Goal: Check status: Check status

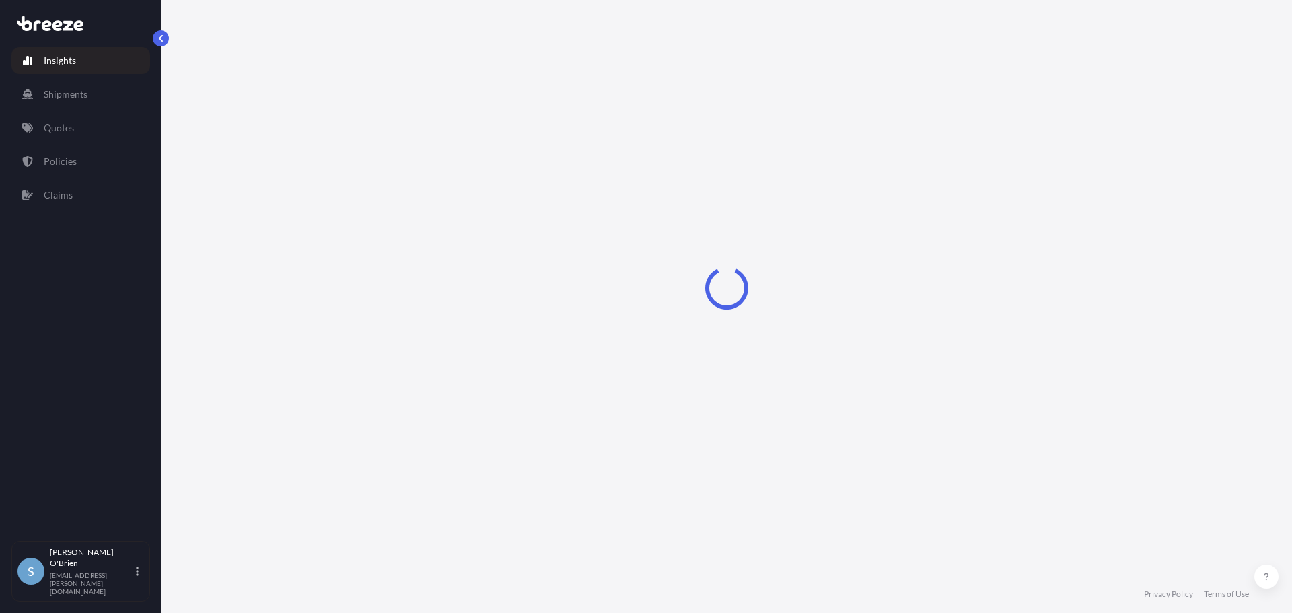
select select "2025"
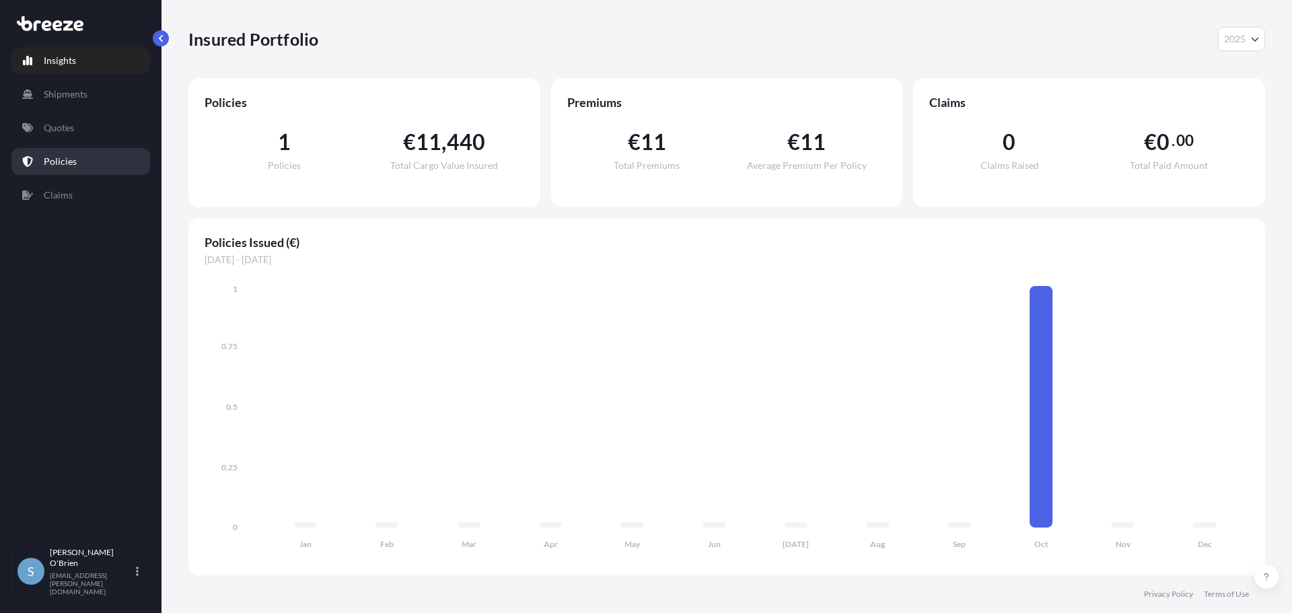
click at [63, 161] on p "Policies" at bounding box center [60, 161] width 33 height 13
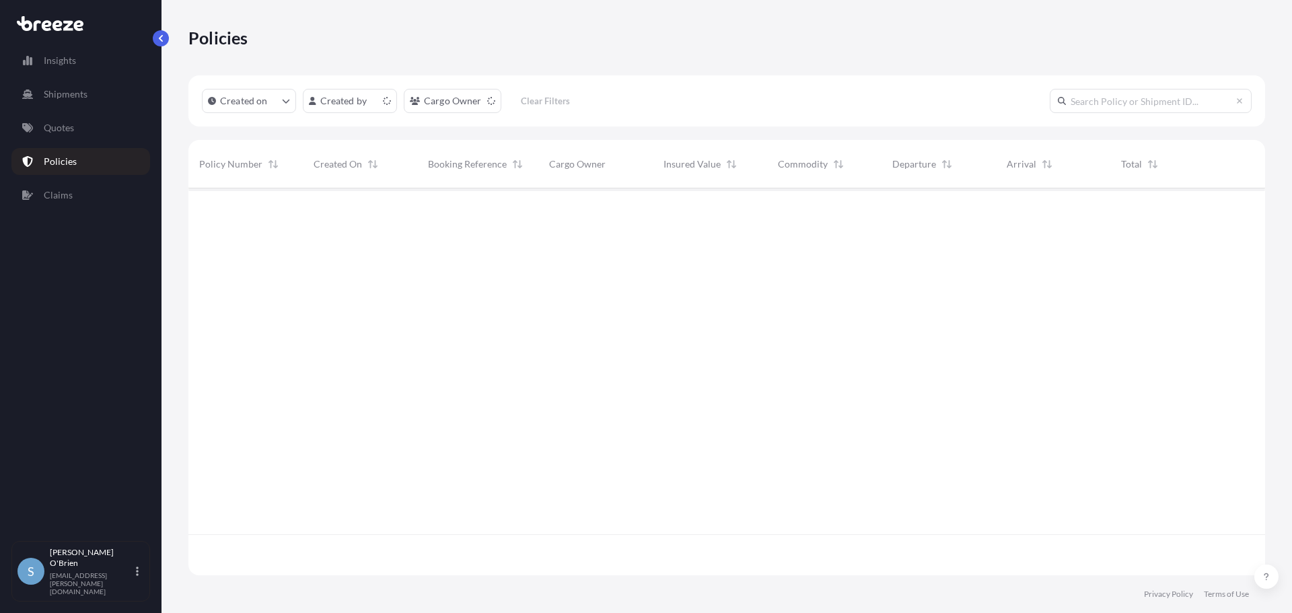
scroll to position [384, 1066]
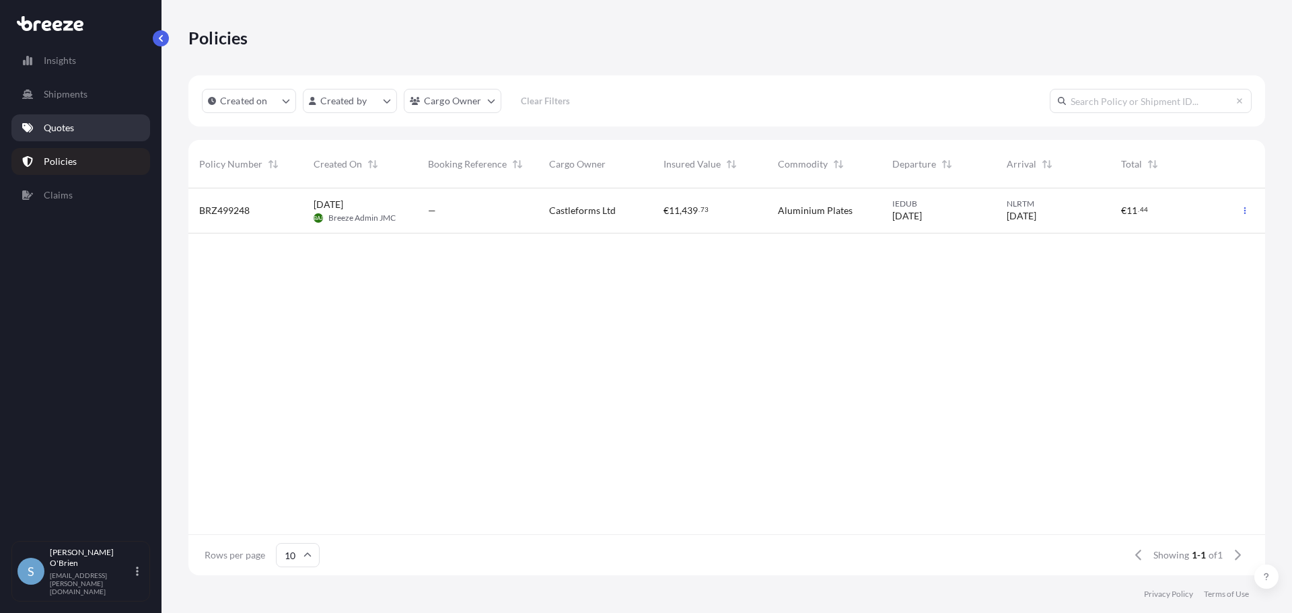
click at [48, 128] on p "Quotes" at bounding box center [59, 127] width 30 height 13
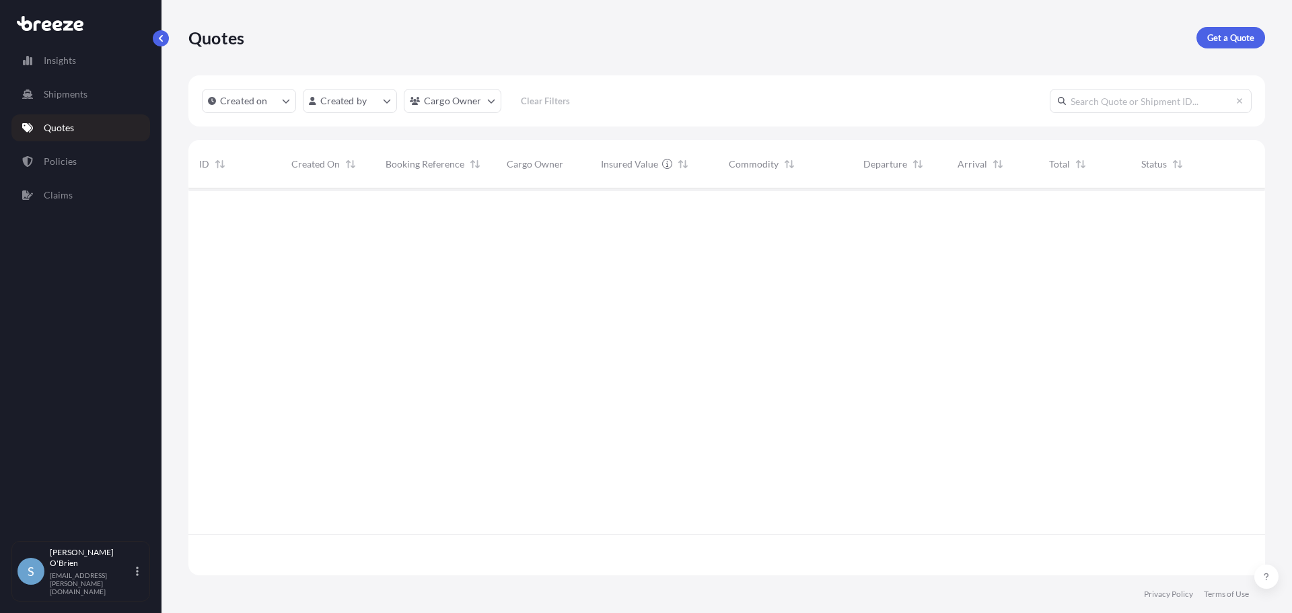
scroll to position [384, 1066]
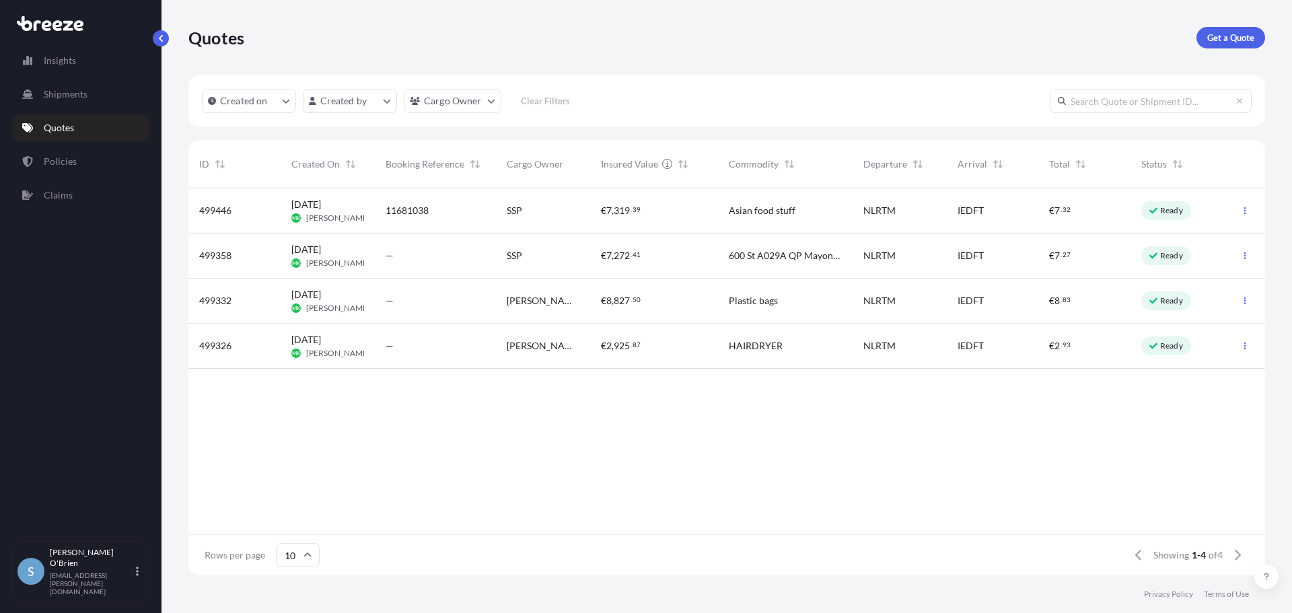
click at [321, 208] on span "[DATE]" at bounding box center [306, 204] width 30 height 13
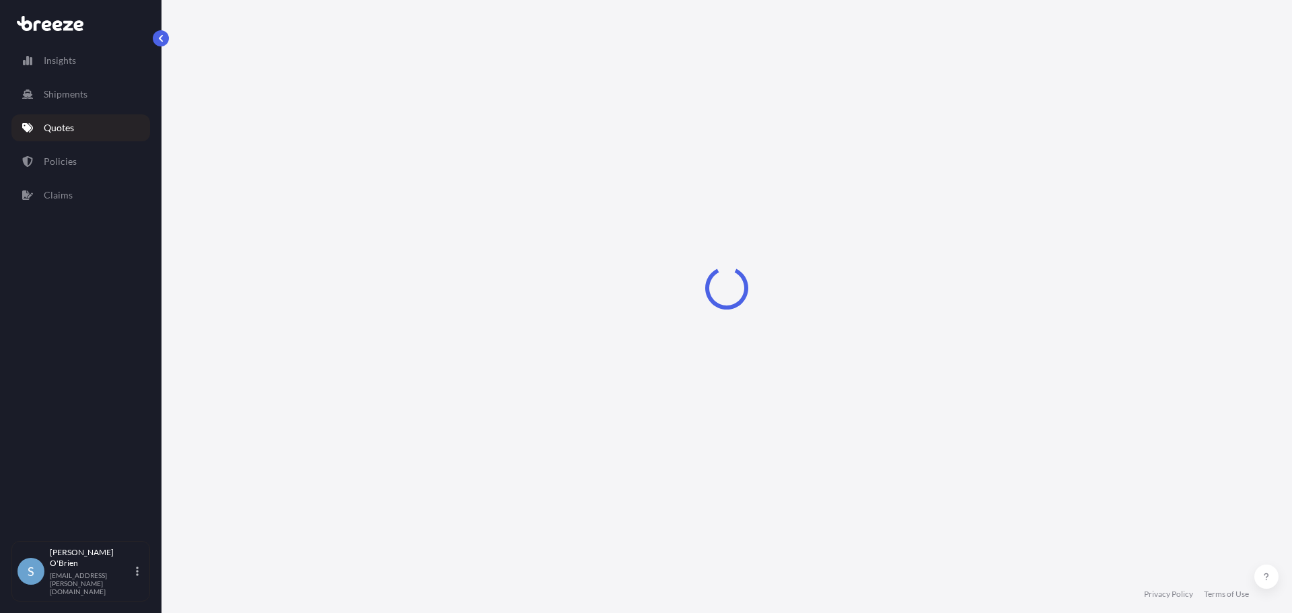
select select "Sea"
select select "1"
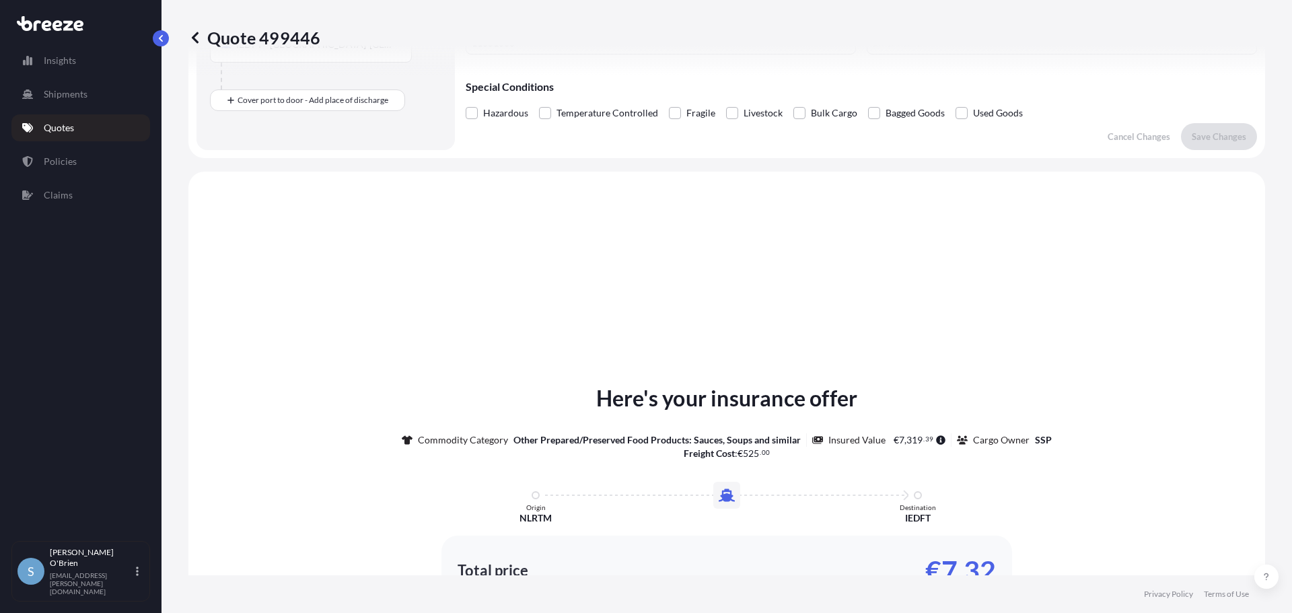
scroll to position [182, 0]
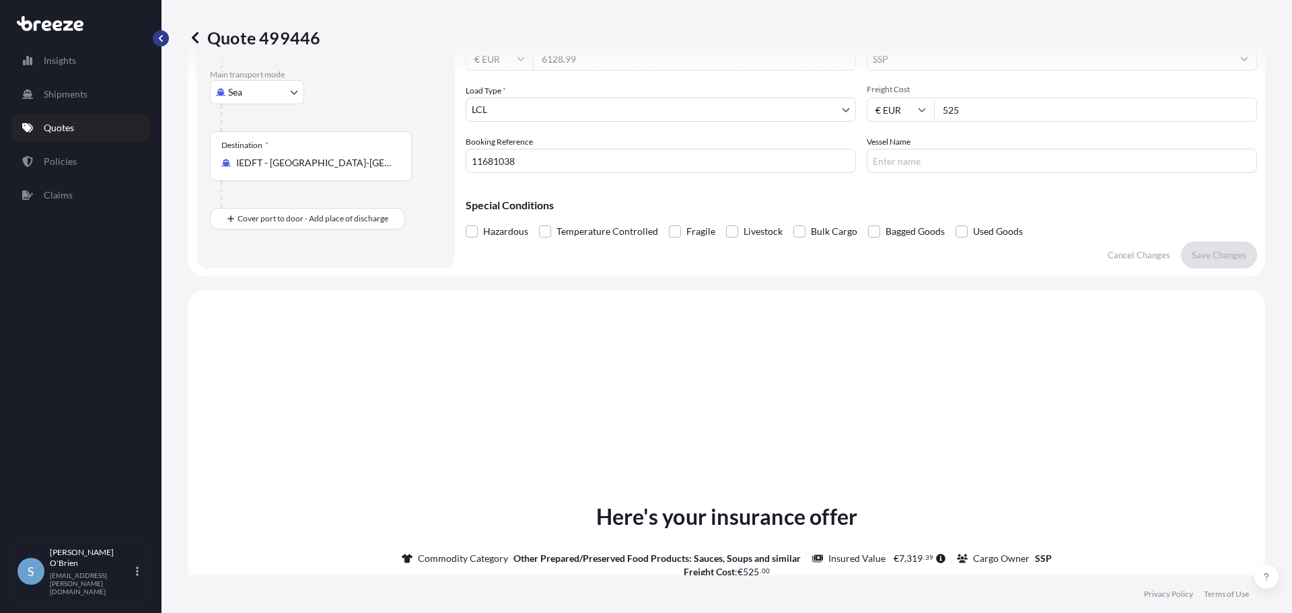
click at [163, 33] on button "button" at bounding box center [161, 38] width 16 height 16
